Goal: Navigation & Orientation: Find specific page/section

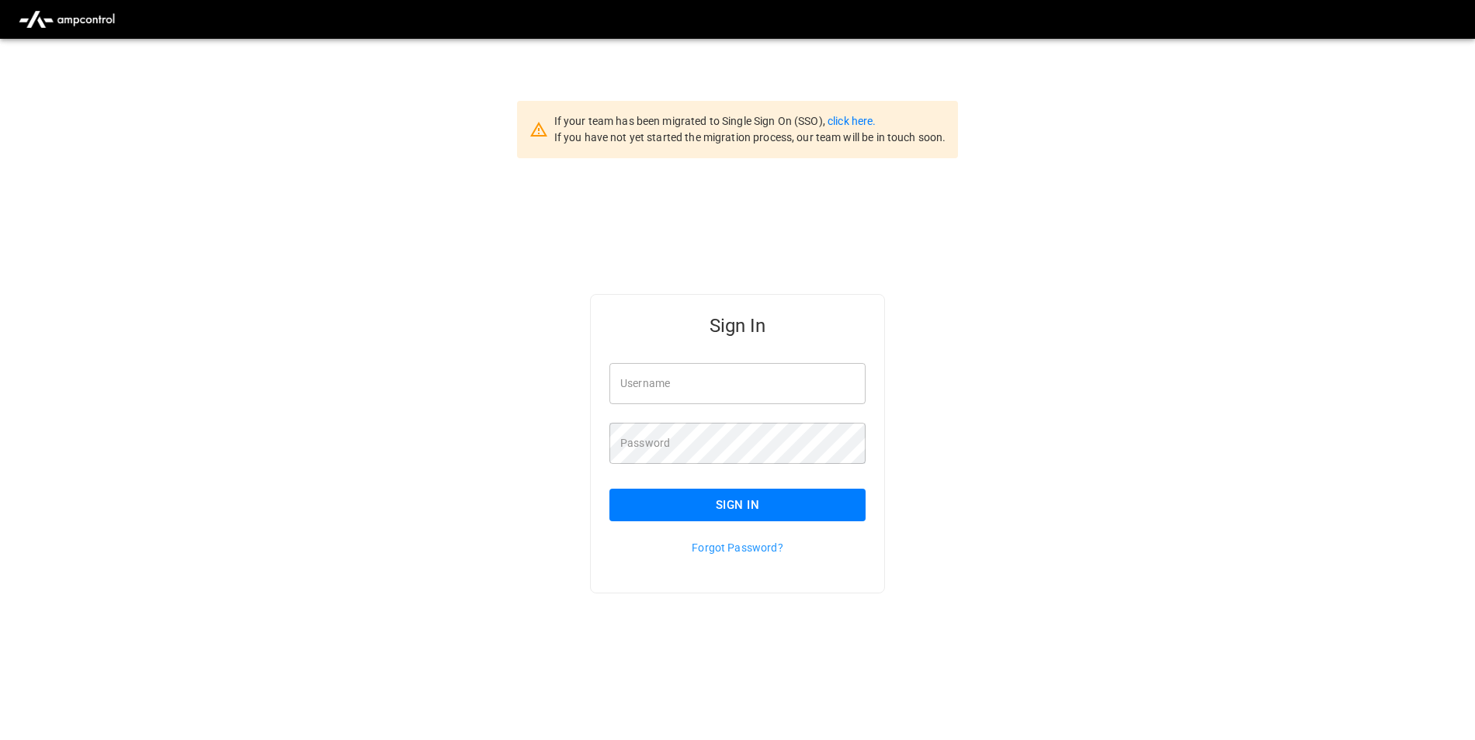
type input "**********"
click at [710, 501] on button "Sign In" at bounding box center [737, 505] width 256 height 33
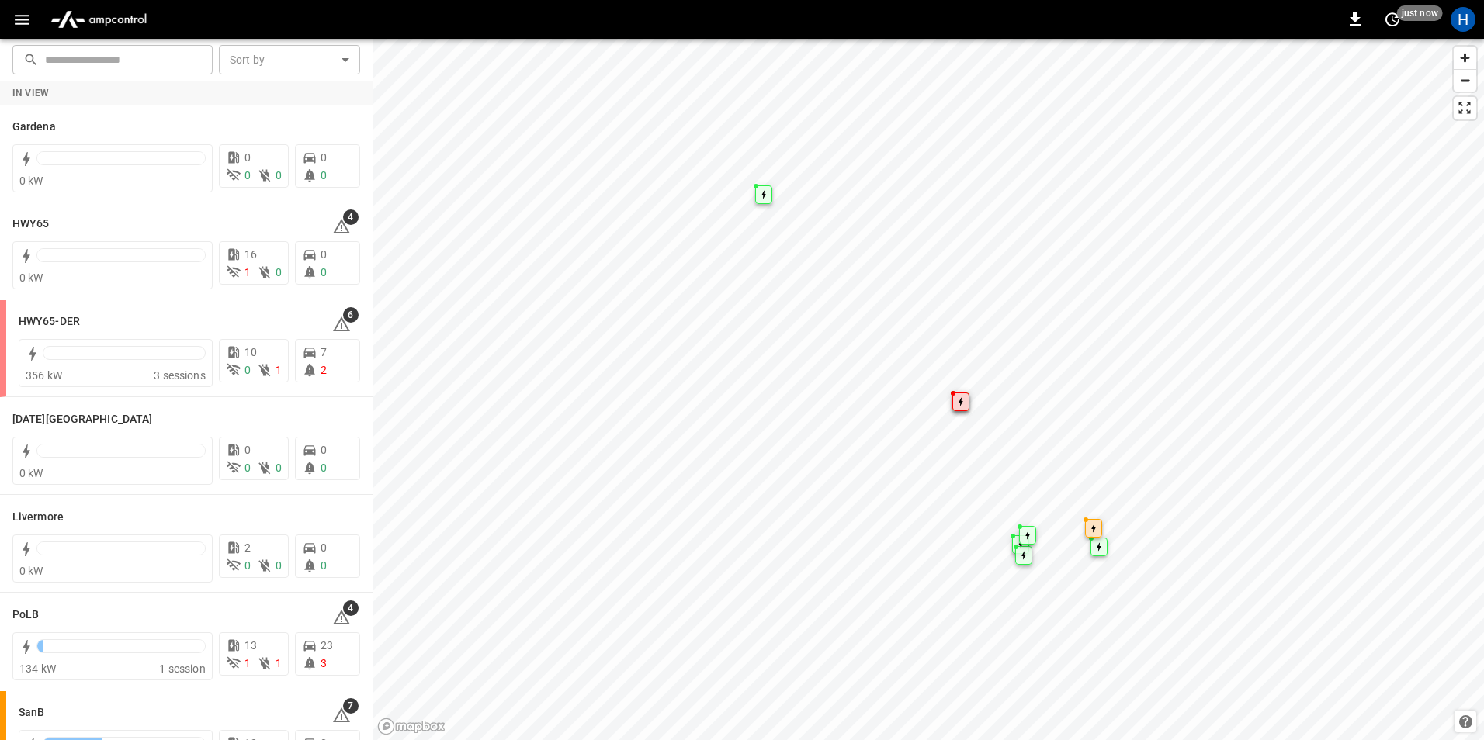
click at [29, 22] on icon "button" at bounding box center [21, 19] width 19 height 19
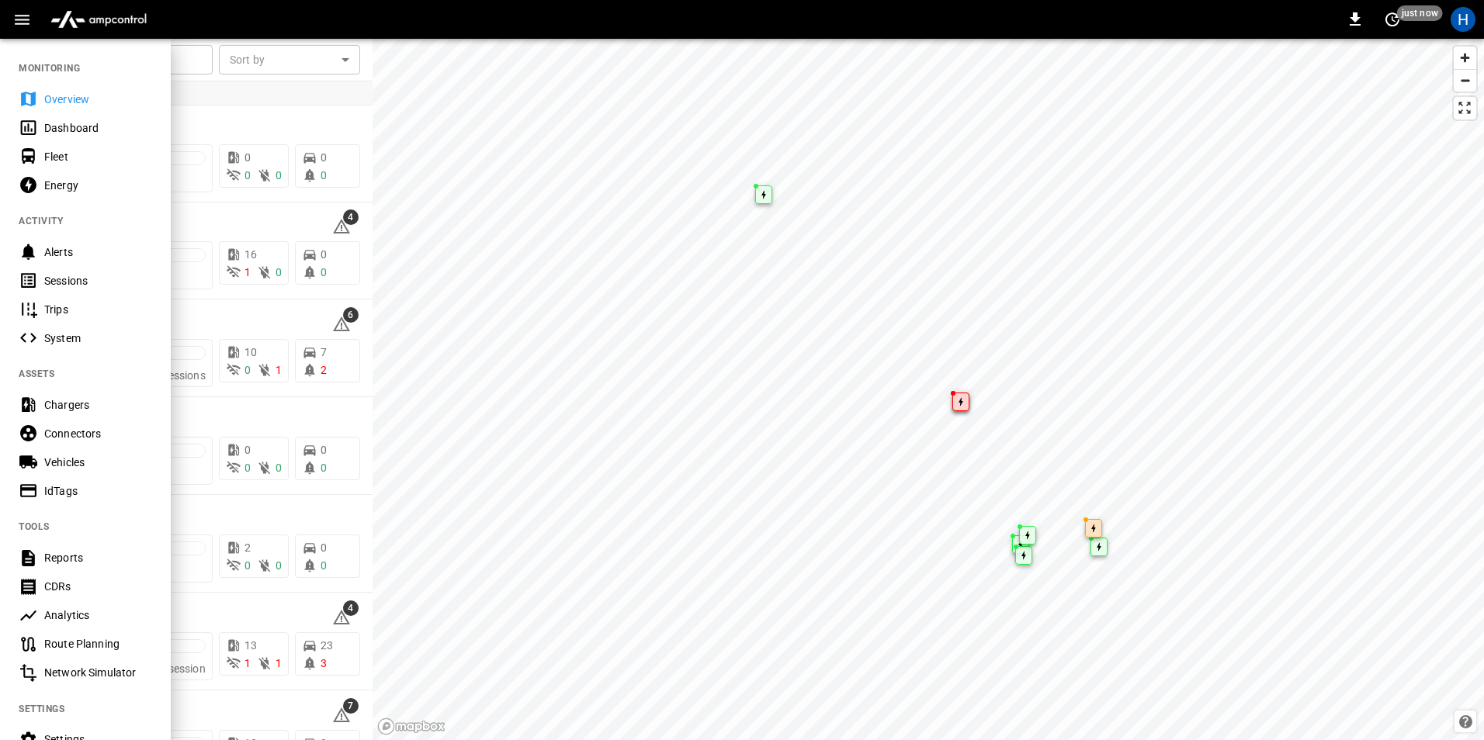
click at [54, 121] on div "Dashboard" at bounding box center [98, 128] width 108 height 16
